Goal: Navigation & Orientation: Find specific page/section

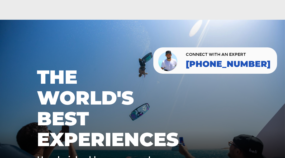
scroll to position [1086, 0]
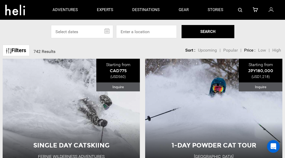
scroll to position [1422, 0]
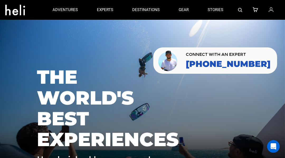
scroll to position [1086, 0]
